Goal: Register for event/course

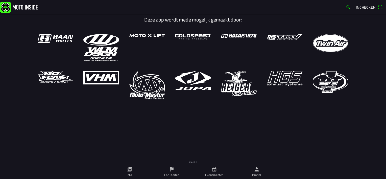
click at [259, 172] on icon "person" at bounding box center [257, 170] width 6 height 6
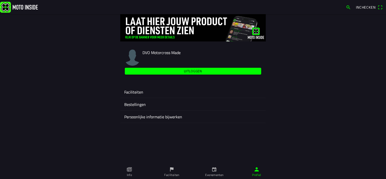
click at [141, 90] on ion-label "Faciliteiten" at bounding box center [192, 92] width 137 height 6
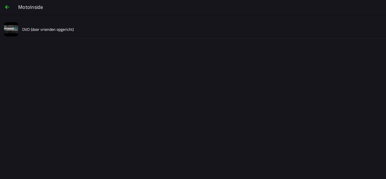
click at [0, 0] on slot "DVO (door vrienden opgericht)" at bounding box center [0, 0] width 0 height 0
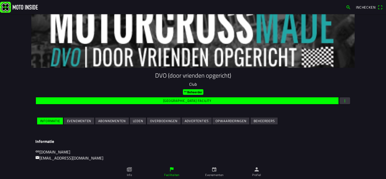
click at [0, 0] on slot "Evenementen" at bounding box center [0, 0] width 0 height 0
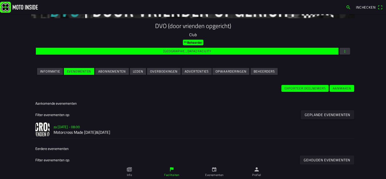
scroll to position [51, 0]
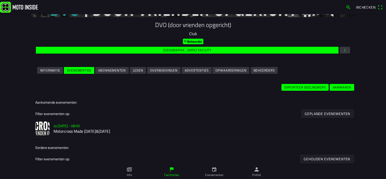
click at [112, 130] on h2 "Motorcross Made [DATE]&[DATE]" at bounding box center [202, 131] width 297 height 5
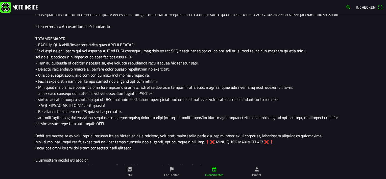
scroll to position [126, 0]
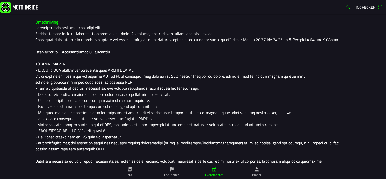
click at [158, 36] on div at bounding box center [192, 161] width 315 height 273
click at [336, 39] on div at bounding box center [192, 161] width 315 height 273
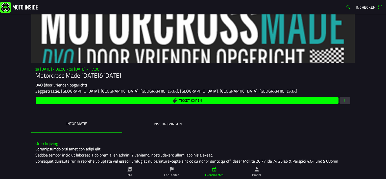
scroll to position [0, 0]
